Goal: Task Accomplishment & Management: Use online tool/utility

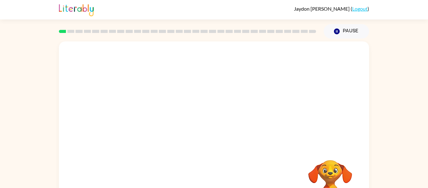
scroll to position [33, 0]
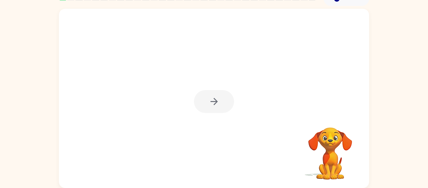
click at [217, 98] on div at bounding box center [214, 101] width 40 height 23
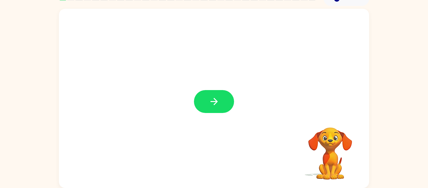
click at [217, 98] on icon "button" at bounding box center [214, 101] width 11 height 11
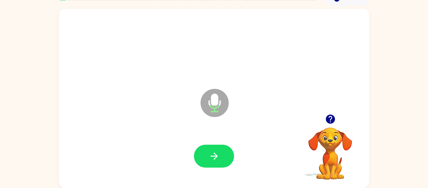
click at [217, 98] on icon "Microphone The Microphone is here when it is your turn to talk" at bounding box center [246, 110] width 94 height 47
click at [223, 160] on button "button" at bounding box center [214, 156] width 40 height 23
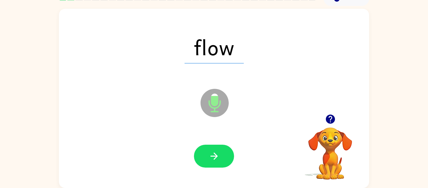
click at [223, 160] on button "button" at bounding box center [214, 156] width 40 height 23
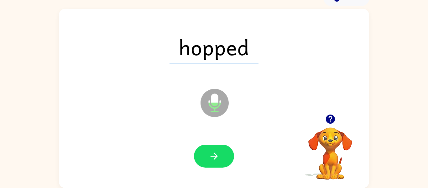
click at [223, 160] on button "button" at bounding box center [214, 156] width 40 height 23
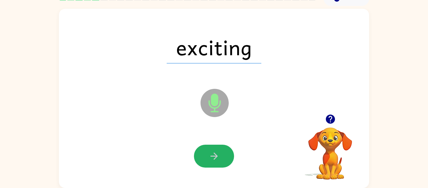
click at [223, 160] on button "button" at bounding box center [214, 156] width 40 height 23
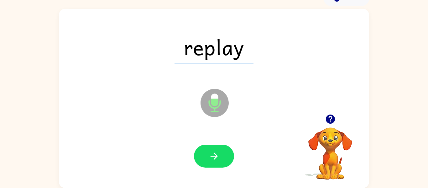
click at [223, 160] on button "button" at bounding box center [214, 156] width 40 height 23
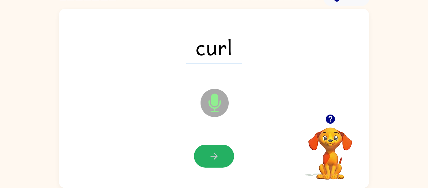
click at [223, 160] on button "button" at bounding box center [214, 156] width 40 height 23
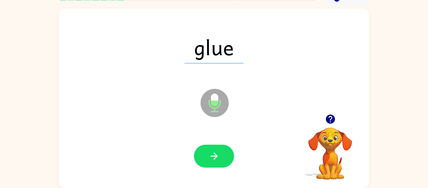
click at [223, 160] on button "button" at bounding box center [214, 156] width 40 height 23
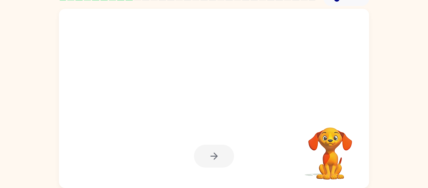
click at [223, 160] on div at bounding box center [214, 156] width 40 height 23
click at [288, 121] on div at bounding box center [214, 98] width 310 height 179
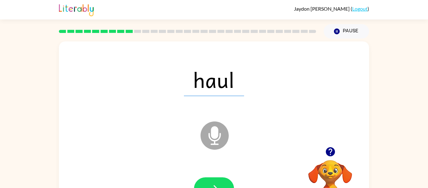
scroll to position [33, 0]
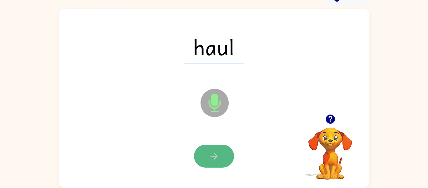
click at [203, 162] on button "button" at bounding box center [214, 156] width 40 height 23
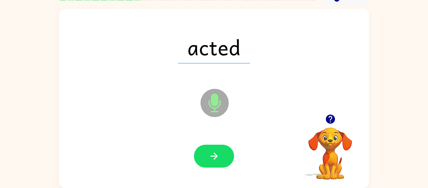
click at [203, 162] on button "button" at bounding box center [214, 156] width 40 height 23
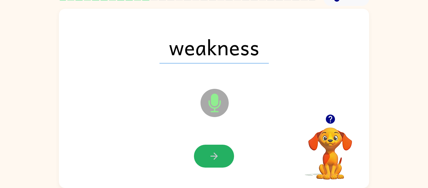
click at [203, 162] on button "button" at bounding box center [214, 156] width 40 height 23
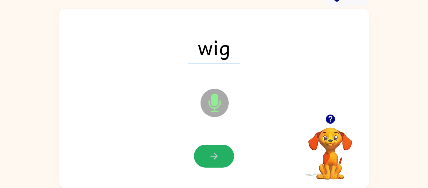
click at [203, 162] on button "button" at bounding box center [214, 156] width 40 height 23
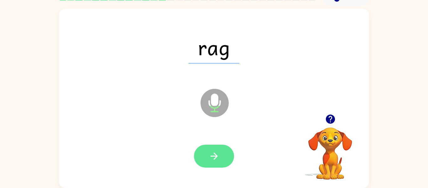
click at [203, 161] on button "button" at bounding box center [214, 156] width 40 height 23
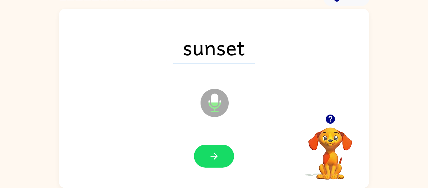
click at [203, 161] on button "button" at bounding box center [214, 156] width 40 height 23
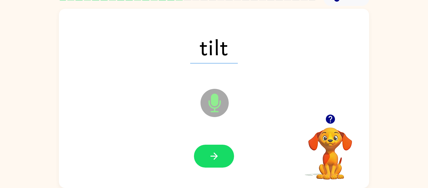
click at [203, 161] on button "button" at bounding box center [214, 156] width 40 height 23
click at [203, 161] on div at bounding box center [214, 156] width 40 height 23
click at [203, 161] on button "button" at bounding box center [214, 156] width 40 height 23
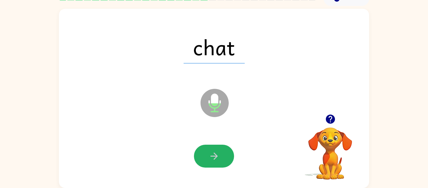
click at [203, 161] on button "button" at bounding box center [214, 156] width 40 height 23
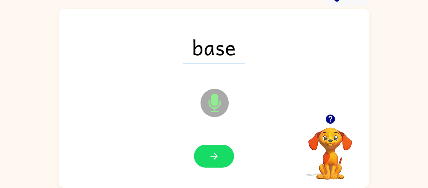
click at [203, 161] on button "button" at bounding box center [214, 156] width 40 height 23
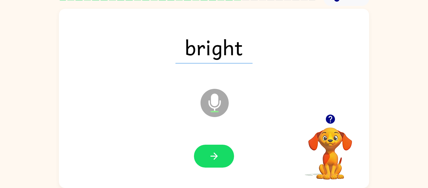
click at [203, 161] on button "button" at bounding box center [214, 156] width 40 height 23
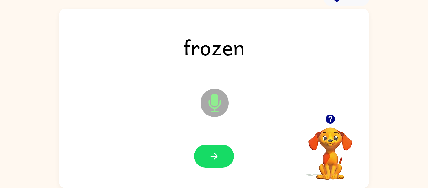
click at [203, 161] on button "button" at bounding box center [214, 156] width 40 height 23
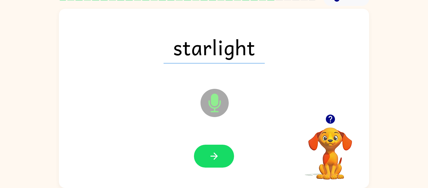
click at [203, 161] on button "button" at bounding box center [214, 156] width 40 height 23
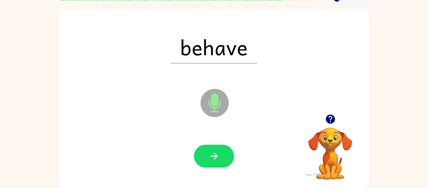
click at [203, 161] on button "button" at bounding box center [214, 156] width 40 height 23
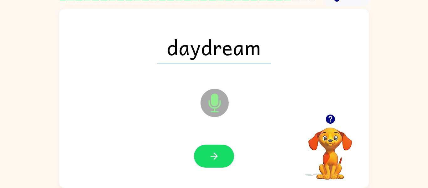
click at [203, 161] on button "button" at bounding box center [214, 156] width 40 height 23
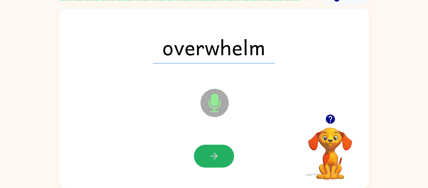
click at [203, 161] on button "button" at bounding box center [214, 156] width 40 height 23
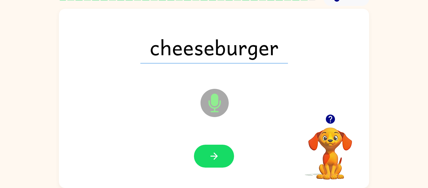
click at [203, 161] on button "button" at bounding box center [214, 156] width 40 height 23
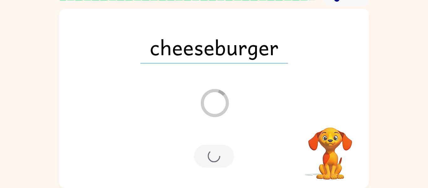
scroll to position [21, 0]
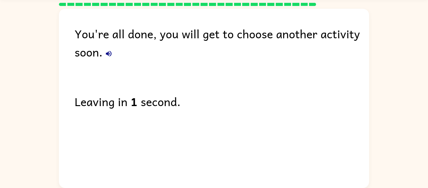
click at [106, 52] on icon "button" at bounding box center [109, 54] width 8 height 8
